Goal: Transaction & Acquisition: Book appointment/travel/reservation

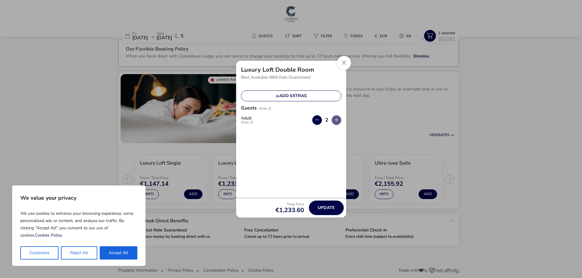
click at [114, 253] on button "Accept All" at bounding box center [119, 253] width 38 height 13
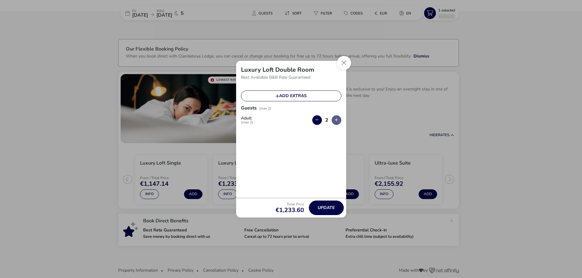
checkbox input "true"
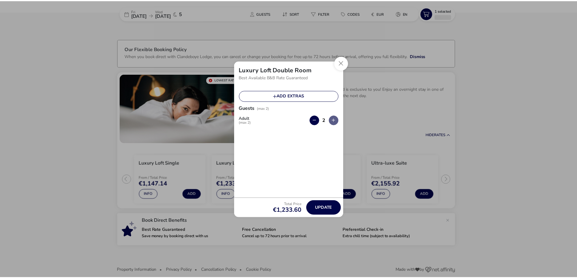
scroll to position [16, 0]
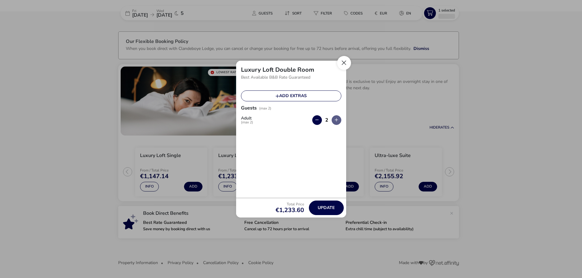
click at [345, 62] on button "Close" at bounding box center [344, 63] width 14 height 14
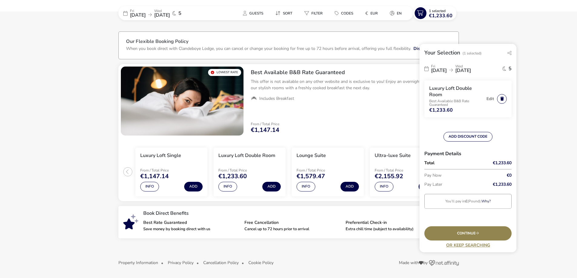
click at [498, 99] on button "button" at bounding box center [502, 99] width 10 height 10
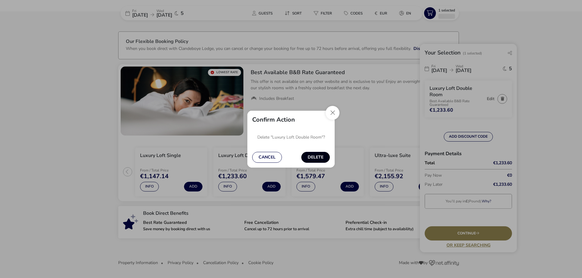
click at [317, 158] on button "Delete" at bounding box center [315, 157] width 28 height 11
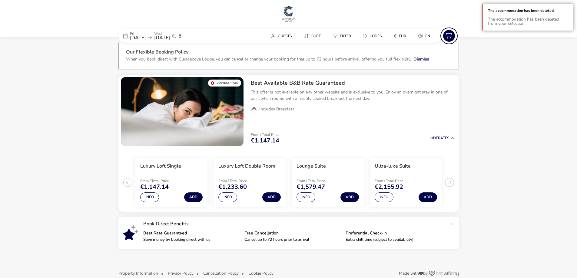
scroll to position [0, 0]
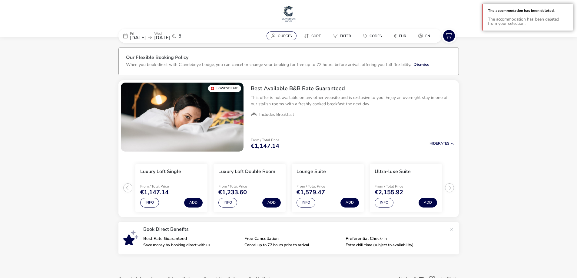
click at [286, 39] on button "Guests" at bounding box center [282, 35] width 30 height 9
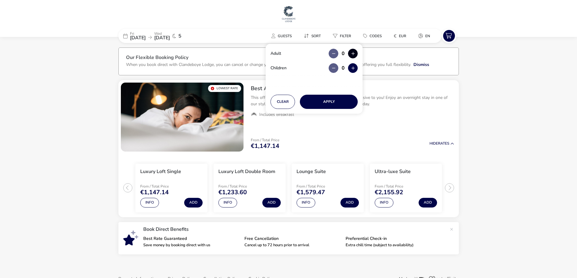
click at [354, 51] on button "button" at bounding box center [353, 54] width 10 height 10
type input "1"
click at [340, 103] on button "Apply" at bounding box center [329, 102] width 58 height 14
